Goal: Navigation & Orientation: Go to known website

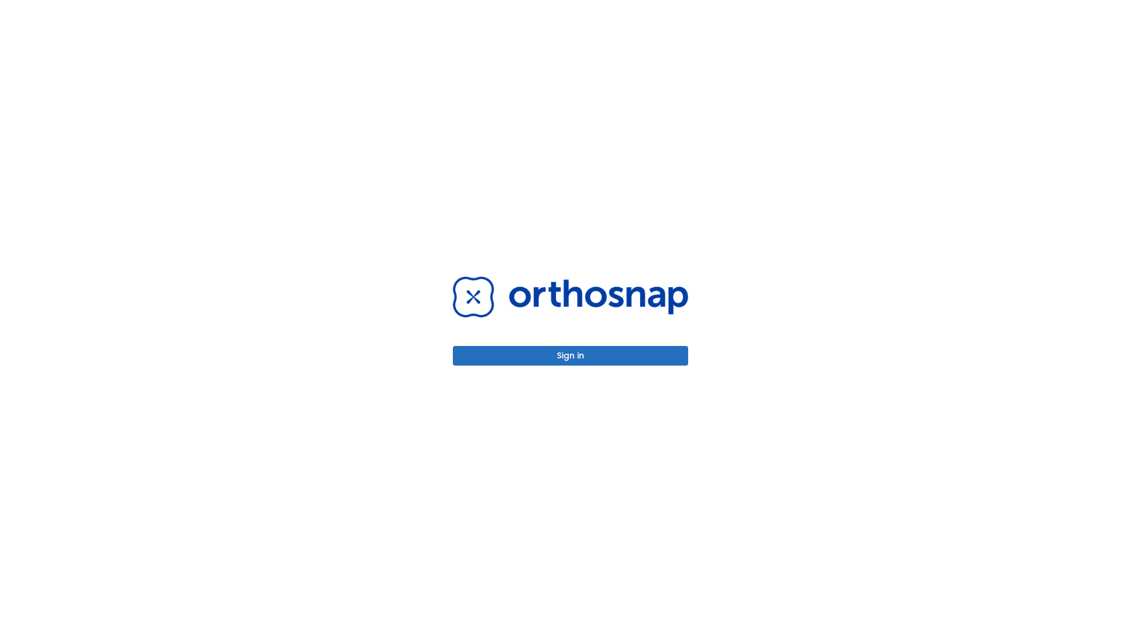
click at [570, 355] on button "Sign in" at bounding box center [570, 356] width 235 height 20
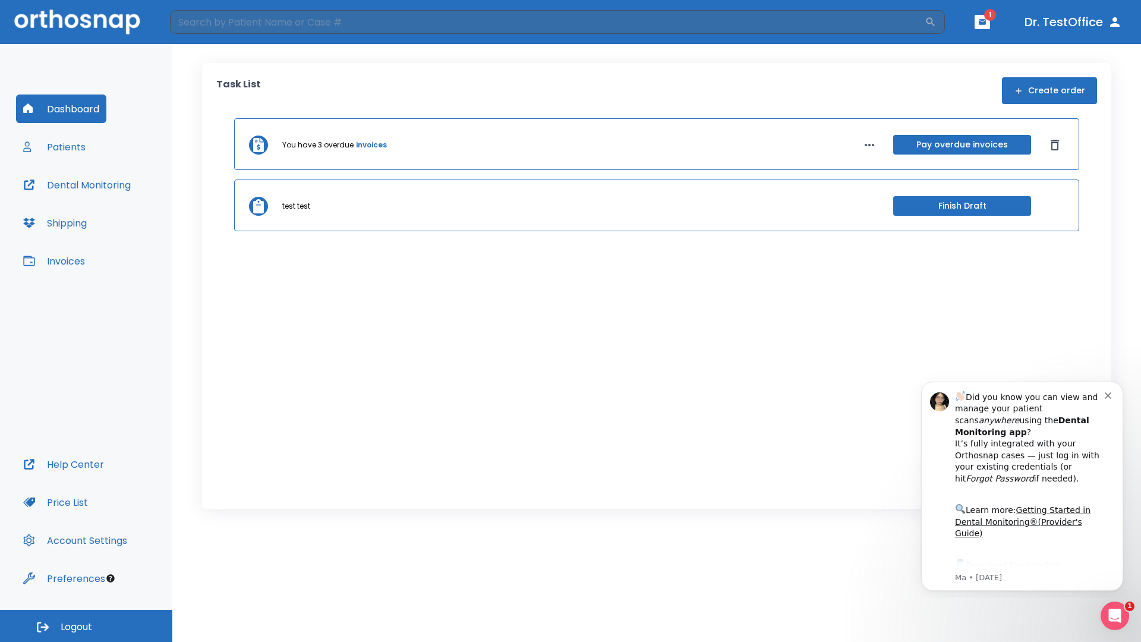
click at [86, 626] on span "Logout" at bounding box center [76, 626] width 31 height 13
